Goal: Information Seeking & Learning: Learn about a topic

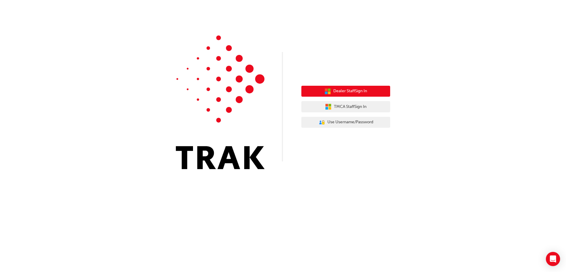
click at [364, 91] on span "Dealer Staff Sign In" at bounding box center [350, 91] width 34 height 7
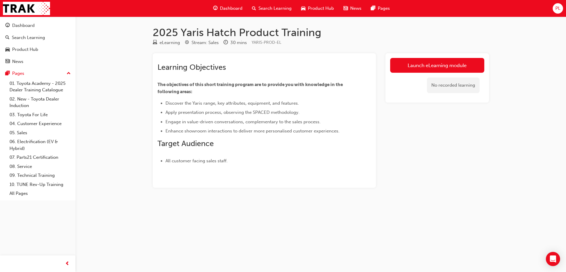
click at [230, 9] on span "Dashboard" at bounding box center [231, 8] width 23 height 7
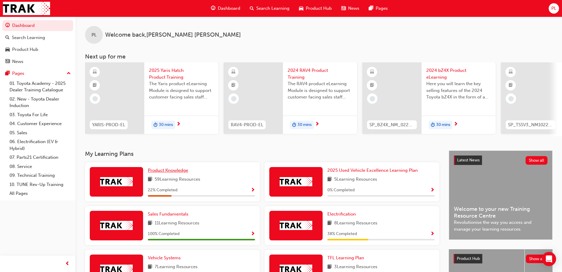
click at [178, 172] on span "Product Knowledge" at bounding box center [168, 170] width 40 height 5
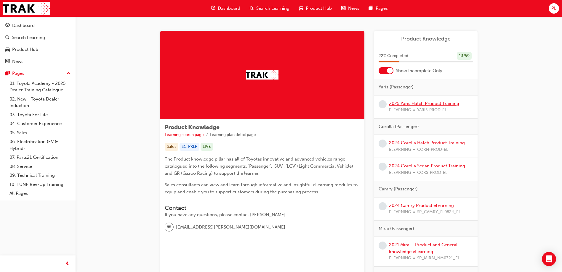
click at [407, 104] on link "2025 Yaris Hatch Product Training" at bounding box center [424, 103] width 70 height 5
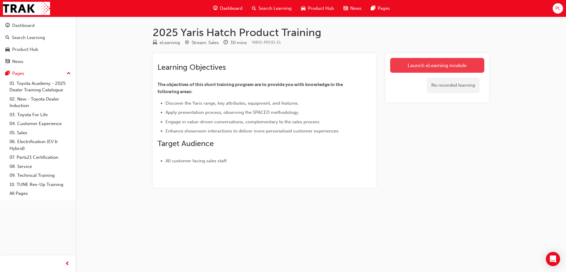
click at [411, 64] on link "Launch eLearning module" at bounding box center [437, 65] width 94 height 15
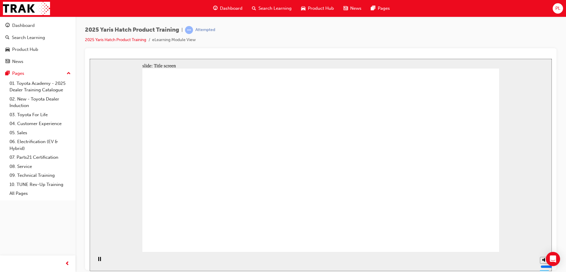
drag, startPoint x: 478, startPoint y: 236, endPoint x: 480, endPoint y: 239, distance: 3.6
